Goal: Transaction & Acquisition: Purchase product/service

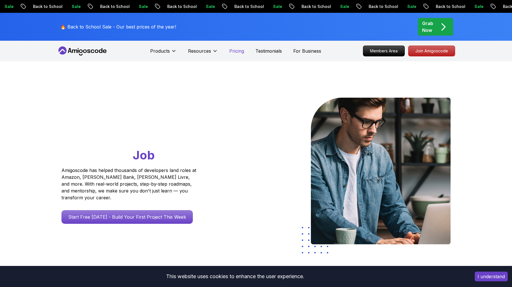
click at [243, 50] on p "Pricing" at bounding box center [236, 51] width 15 height 7
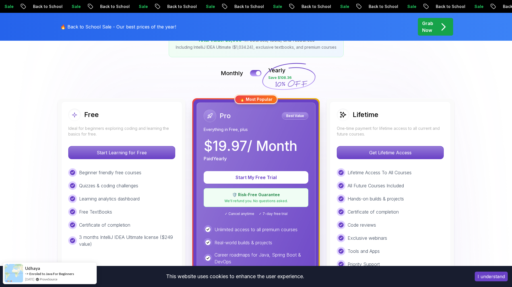
scroll to position [104, 0]
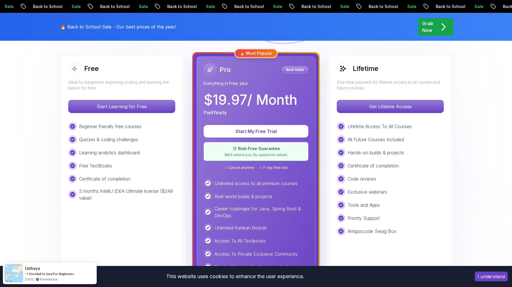
scroll to position [156, 0]
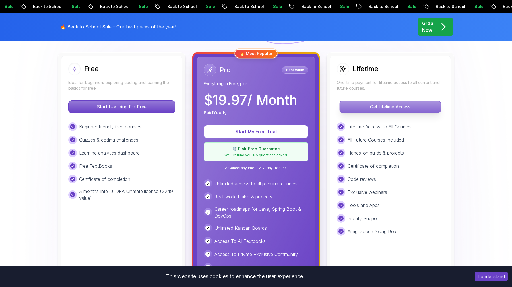
click at [381, 109] on p "Get Lifetime Access" at bounding box center [390, 107] width 101 height 12
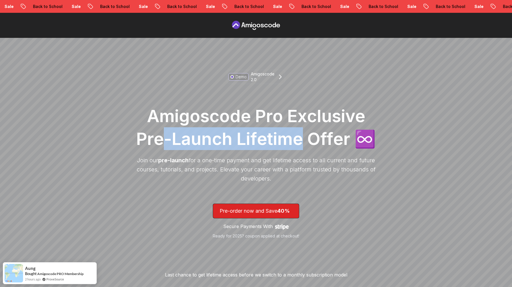
drag, startPoint x: 162, startPoint y: 141, endPoint x: 305, endPoint y: 150, distance: 142.6
click at [304, 150] on h1 "Amigoscode Pro Exclusive Pre-Launch Lifetime Offer ♾️" at bounding box center [256, 127] width 245 height 46
click at [305, 150] on h1 "Amigoscode Pro Exclusive Pre-Launch Lifetime Offer ♾️" at bounding box center [256, 127] width 245 height 46
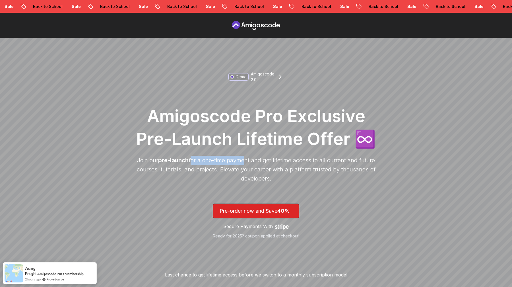
drag, startPoint x: 190, startPoint y: 161, endPoint x: 253, endPoint y: 161, distance: 63.8
click at [253, 161] on p "Join our pre-launch for a one-time payment and get lifetime access to all curre…" at bounding box center [256, 169] width 245 height 27
drag, startPoint x: 163, startPoint y: 167, endPoint x: 237, endPoint y: 168, distance: 74.0
click at [236, 168] on p "Join our pre-launch for a one-time payment and get lifetime access to all curre…" at bounding box center [256, 169] width 245 height 27
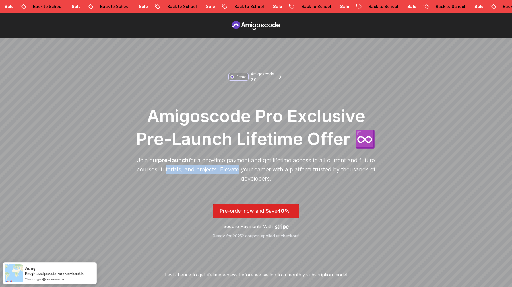
click at [237, 168] on p "Join our pre-launch for a one-time payment and get lifetime access to all curre…" at bounding box center [256, 169] width 245 height 27
drag, startPoint x: 217, startPoint y: 168, endPoint x: 275, endPoint y: 169, distance: 57.8
click at [275, 169] on p "Join our pre-launch for a one-time payment and get lifetime access to all curre…" at bounding box center [256, 169] width 245 height 27
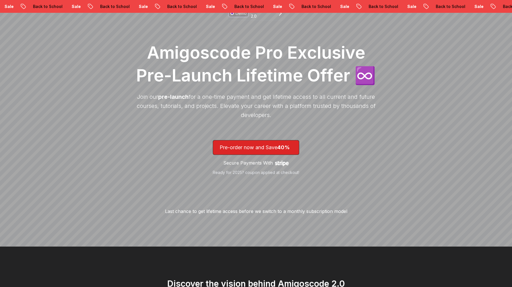
scroll to position [65, 0]
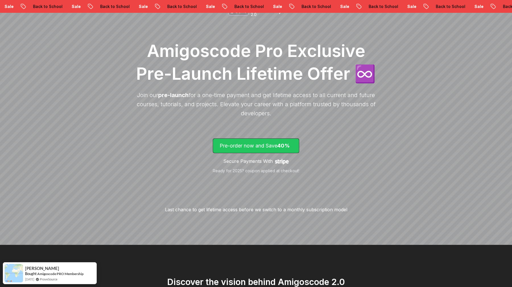
click at [267, 145] on p "Pre-order now and Save 40%" at bounding box center [256, 146] width 73 height 8
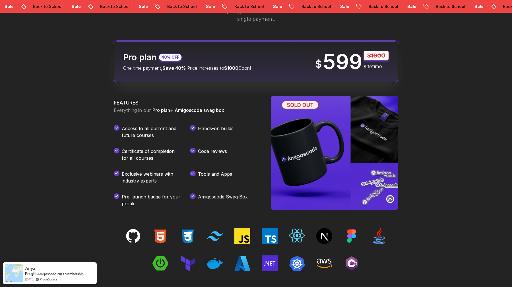
scroll to position [711, 0]
